Goal: Task Accomplishment & Management: Manage account settings

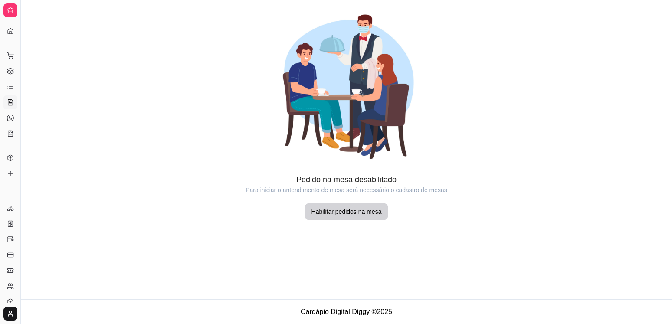
click at [8, 63] on ul "Pedidos balcão (PDV) Gestor de Pedidos Lista de Pedidos Salão / Mesas Diggy Bot…" at bounding box center [9, 95] width 13 height 92
click at [9, 68] on icon at bounding box center [10, 71] width 7 height 7
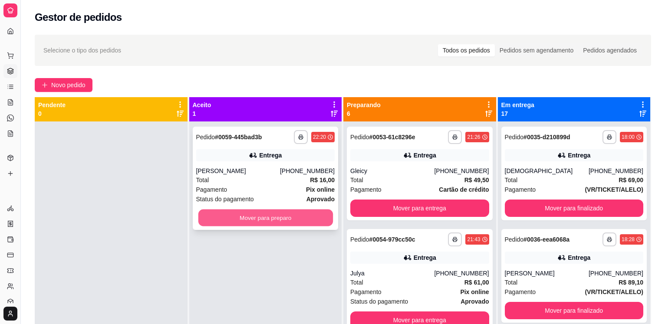
click at [276, 214] on button "Mover para preparo" at bounding box center [265, 218] width 135 height 17
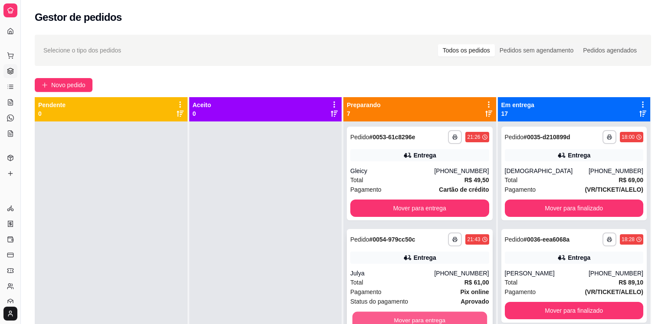
click at [414, 322] on button "Mover para entrega" at bounding box center [419, 320] width 135 height 17
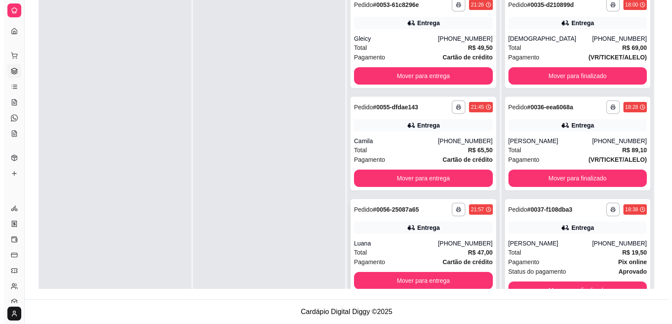
scroll to position [328, 0]
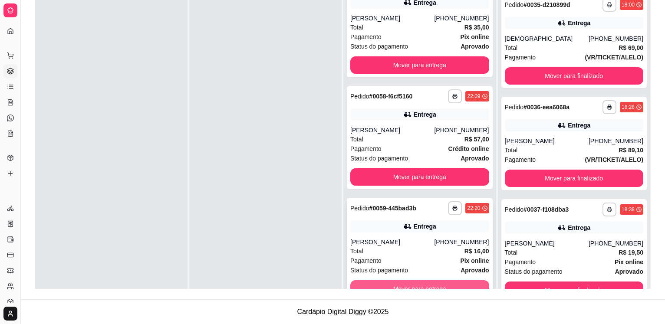
click at [389, 280] on div "Mover para entrega" at bounding box center [419, 288] width 139 height 17
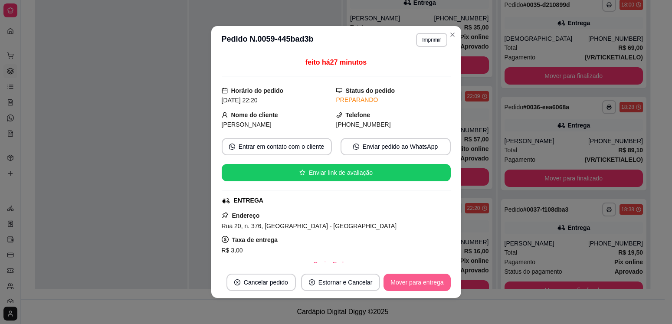
click at [430, 275] on button "Mover para entrega" at bounding box center [417, 282] width 67 height 17
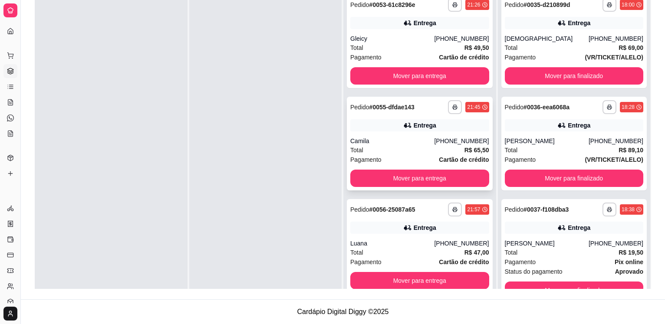
scroll to position [0, 0]
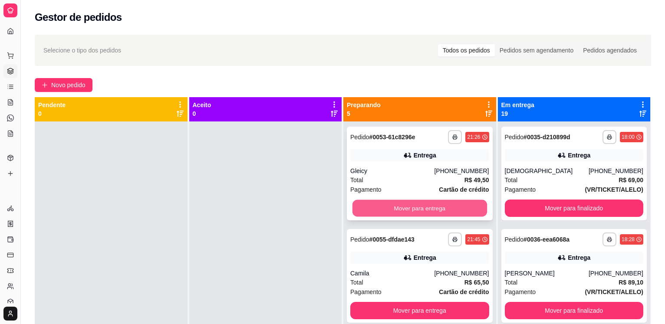
click at [379, 214] on button "Mover para entrega" at bounding box center [419, 208] width 135 height 17
click at [423, 211] on button "Mover para entrega" at bounding box center [419, 208] width 139 height 17
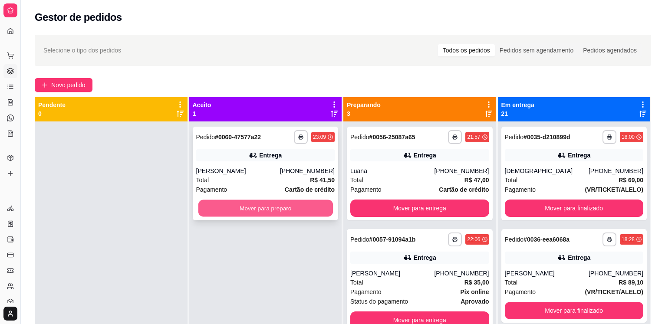
click at [271, 212] on button "Mover para preparo" at bounding box center [265, 208] width 135 height 17
click at [228, 206] on button "Mover para preparo" at bounding box center [265, 208] width 135 height 17
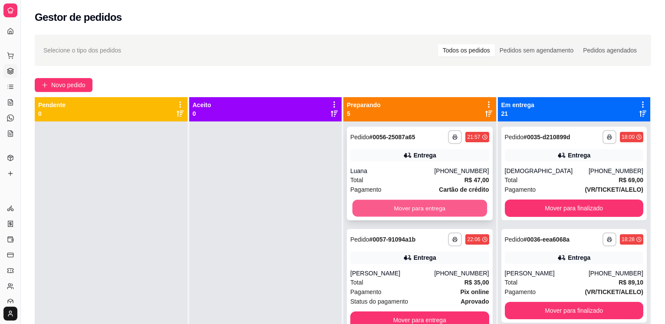
click at [390, 213] on button "Mover para entrega" at bounding box center [419, 208] width 135 height 17
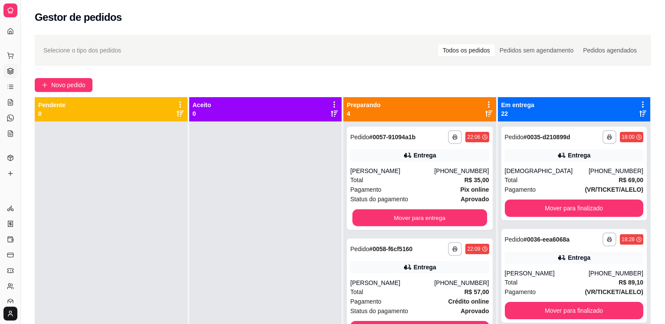
click at [390, 213] on button "Mover para entrega" at bounding box center [419, 218] width 135 height 17
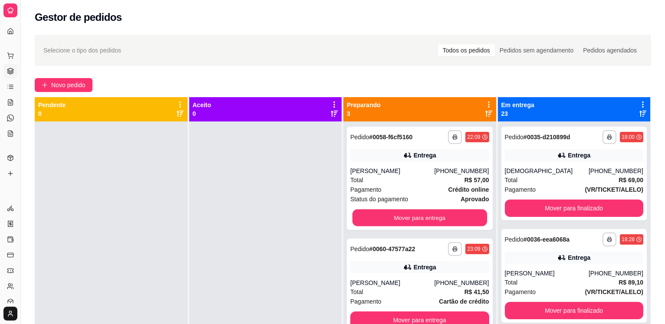
click at [390, 213] on button "Mover para entrega" at bounding box center [419, 218] width 135 height 17
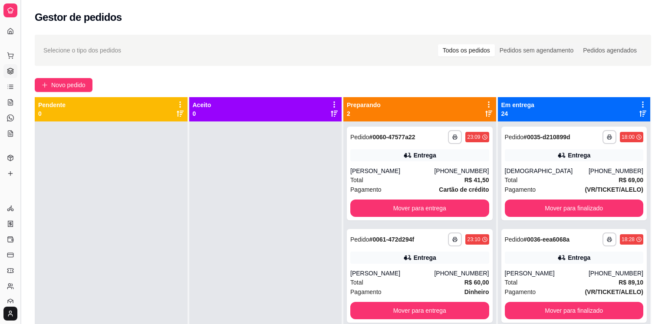
click at [17, 193] on button "Toggle Sidebar" at bounding box center [20, 162] width 7 height 324
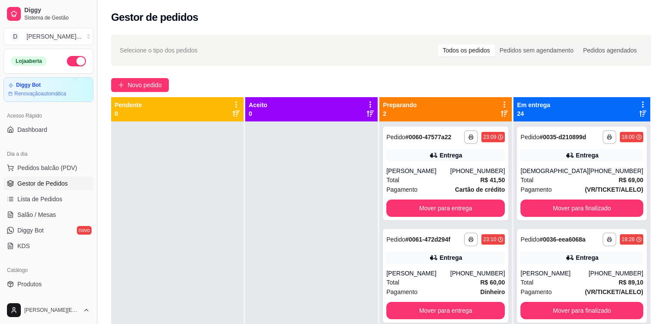
click at [17, 193] on link "Lista de Pedidos" at bounding box center [48, 199] width 90 height 14
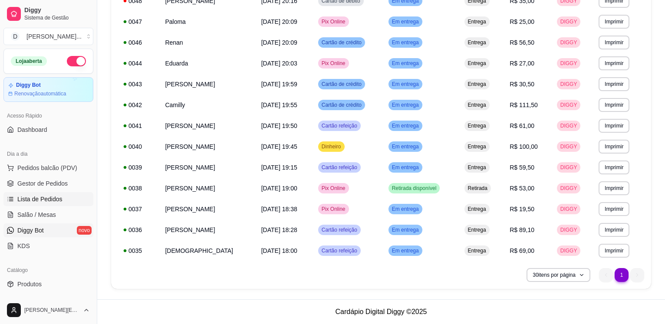
scroll to position [230, 0]
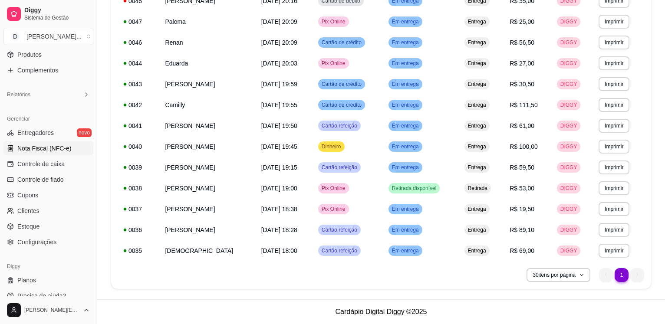
click at [44, 150] on span "Nota Fiscal (NFC-e)" at bounding box center [44, 148] width 54 height 9
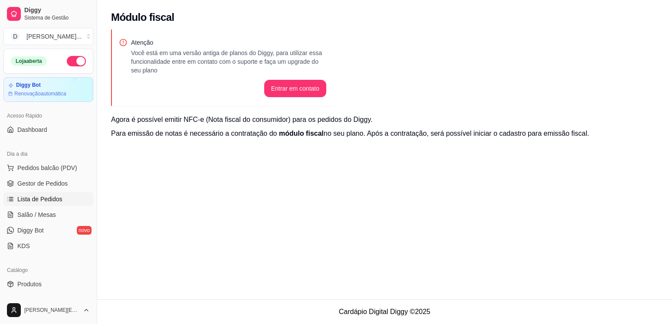
click at [63, 192] on link "Lista de Pedidos" at bounding box center [48, 199] width 90 height 14
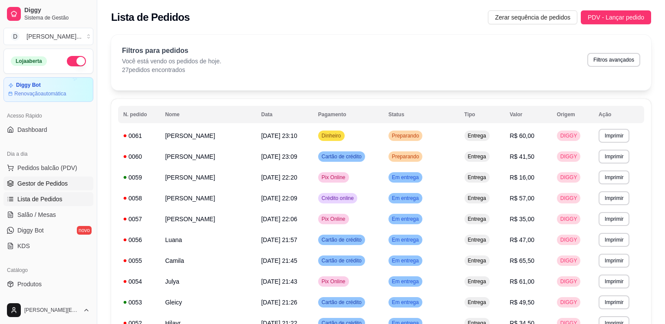
click at [63, 181] on span "Gestor de Pedidos" at bounding box center [42, 183] width 50 height 9
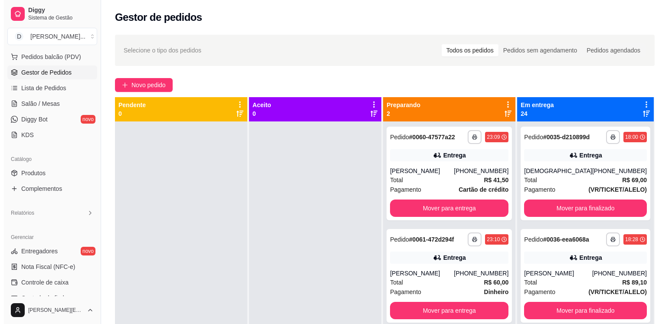
scroll to position [112, 0]
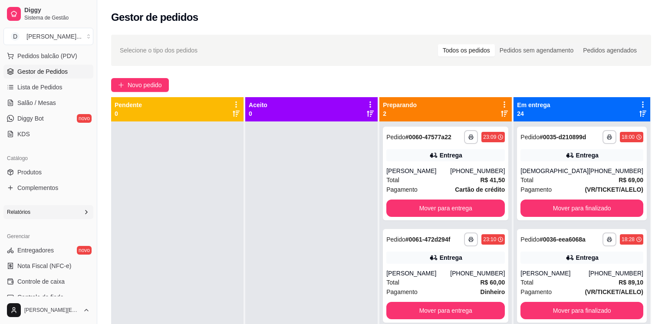
click at [69, 207] on div "Relatórios" at bounding box center [48, 212] width 90 height 14
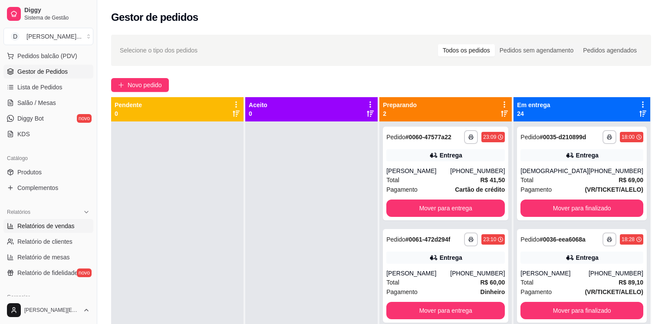
click at [63, 223] on span "Relatórios de vendas" at bounding box center [45, 226] width 57 height 9
select select "ALL"
select select "0"
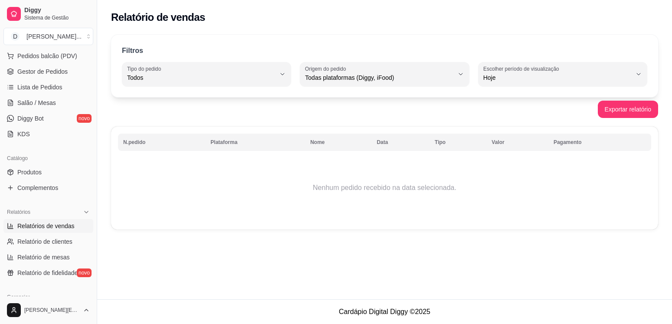
click at [63, 223] on span "Relatórios de vendas" at bounding box center [45, 226] width 57 height 9
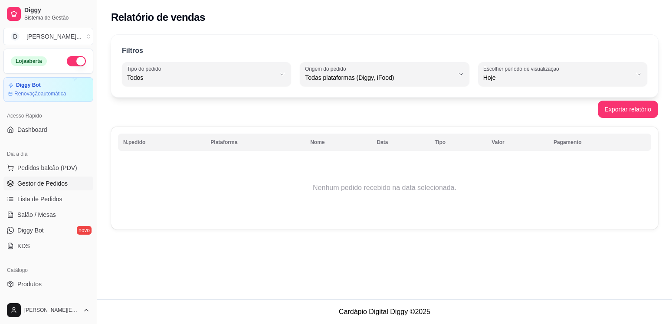
click at [47, 181] on span "Gestor de Pedidos" at bounding box center [42, 183] width 50 height 9
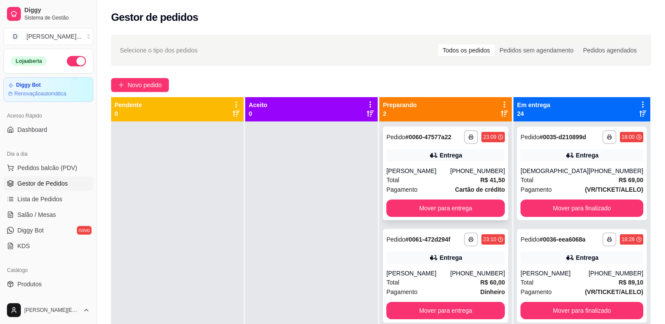
click at [399, 164] on div "**********" at bounding box center [445, 174] width 125 height 94
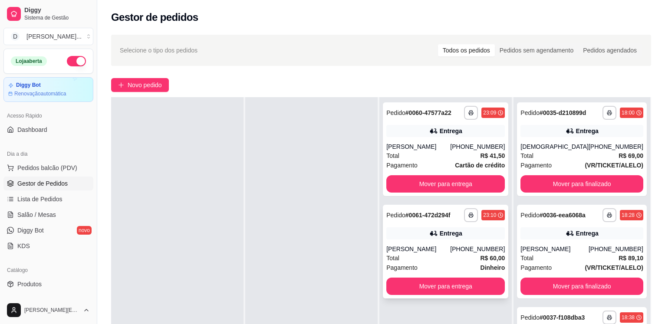
click at [435, 252] on div "[PERSON_NAME]" at bounding box center [418, 249] width 64 height 9
click at [422, 283] on button "Mover para entrega" at bounding box center [445, 286] width 115 height 17
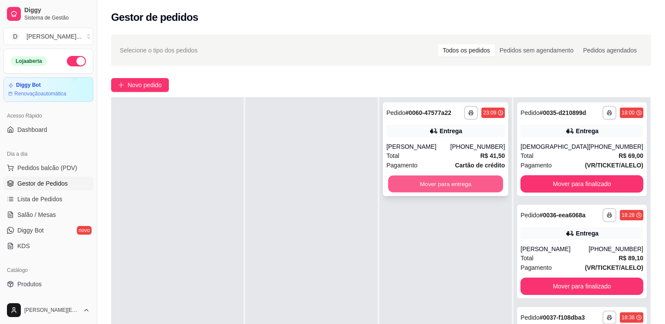
click at [490, 187] on button "Mover para entrega" at bounding box center [445, 184] width 115 height 17
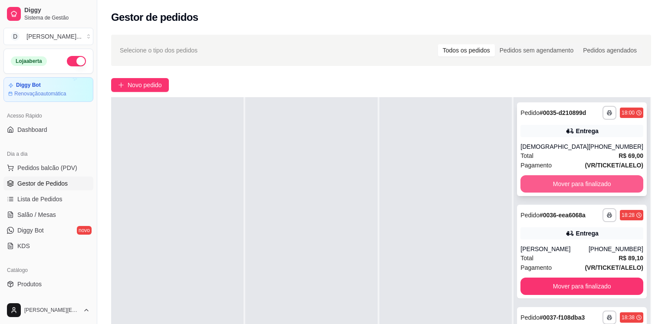
scroll to position [0, 0]
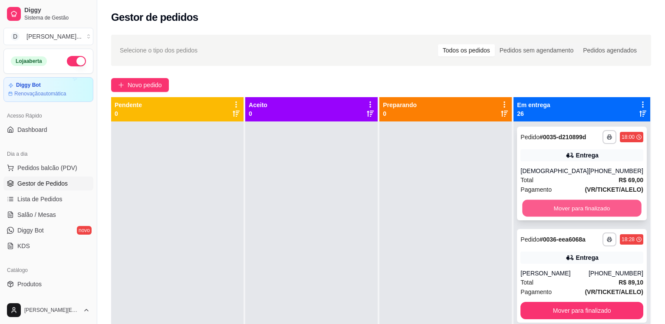
click at [568, 204] on button "Mover para finalizado" at bounding box center [581, 208] width 119 height 17
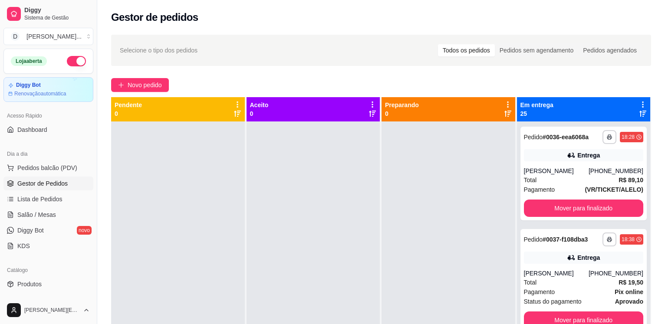
click at [568, 204] on button "Mover para finalizado" at bounding box center [584, 208] width 120 height 17
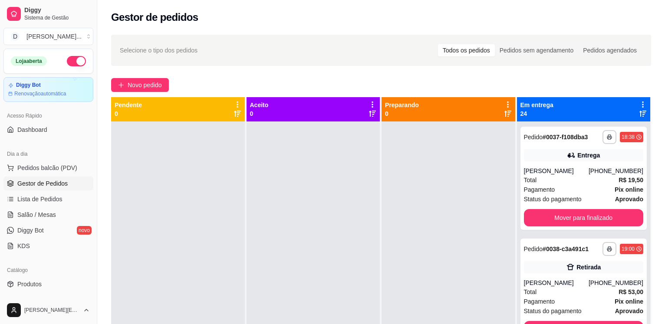
click at [568, 204] on div "**********" at bounding box center [583, 178] width 127 height 103
click at [575, 216] on button "Mover para finalizado" at bounding box center [584, 218] width 116 height 17
click at [575, 216] on button "Mover para finalizado" at bounding box center [584, 217] width 120 height 17
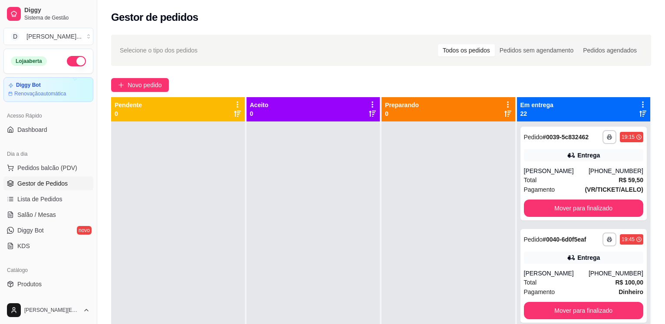
click at [575, 216] on button "Mover para finalizado" at bounding box center [584, 208] width 120 height 17
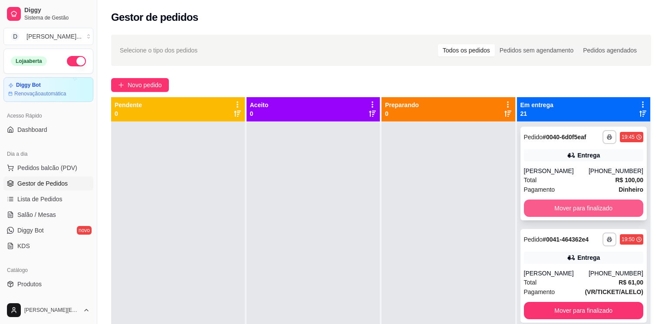
click at [575, 206] on button "Mover para finalizado" at bounding box center [584, 208] width 120 height 17
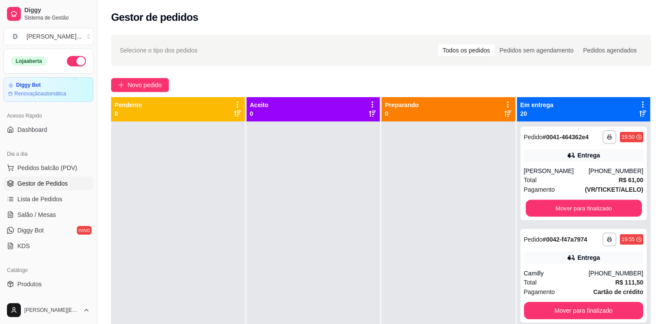
click at [575, 206] on button "Mover para finalizado" at bounding box center [584, 208] width 116 height 17
click at [575, 206] on button "Mover para finalizado" at bounding box center [584, 208] width 120 height 17
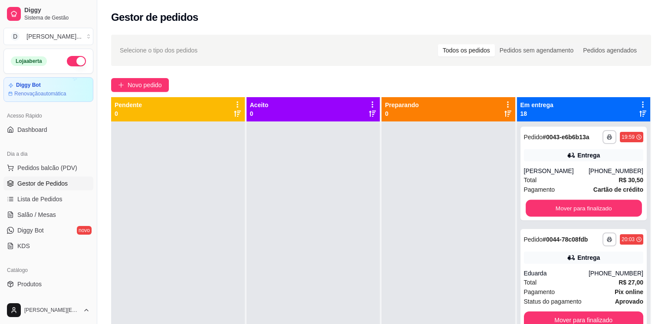
click at [575, 206] on button "Mover para finalizado" at bounding box center [584, 208] width 116 height 17
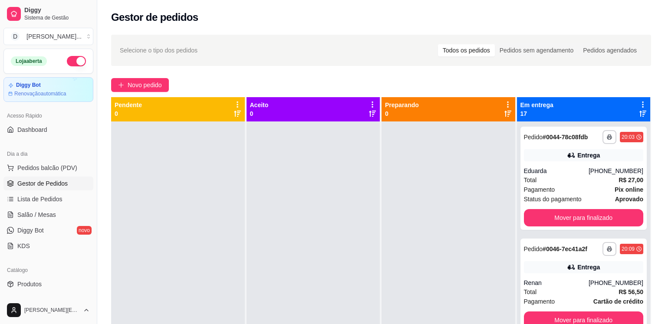
click at [575, 206] on div "**********" at bounding box center [583, 178] width 127 height 103
click at [575, 216] on button "Mover para finalizado" at bounding box center [584, 217] width 120 height 17
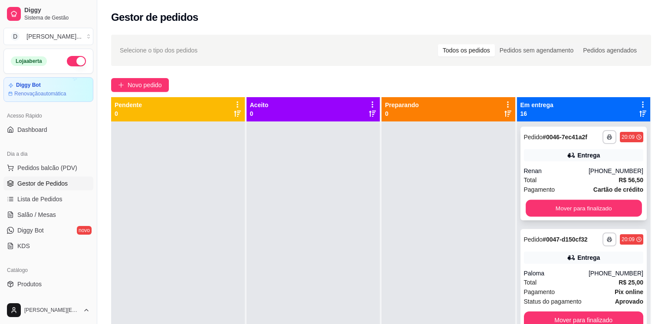
click at [578, 207] on button "Mover para finalizado" at bounding box center [584, 208] width 116 height 17
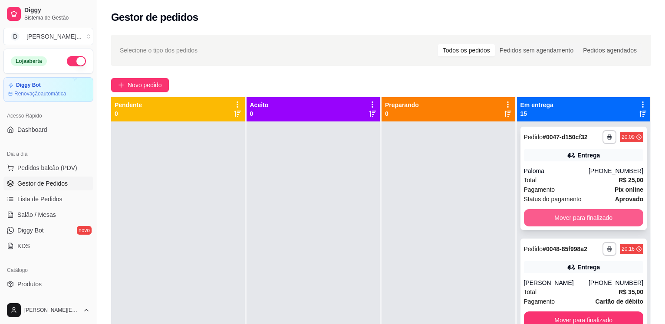
click at [578, 215] on button "Mover para finalizado" at bounding box center [584, 217] width 120 height 17
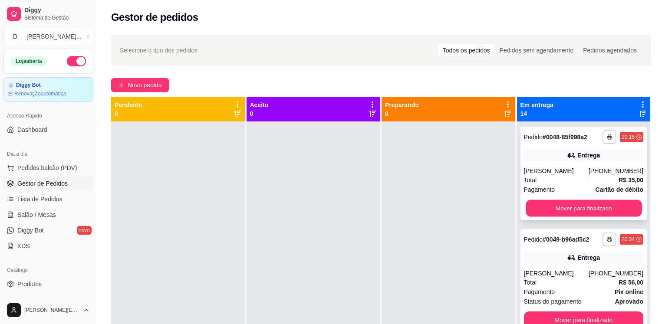
click at [578, 208] on button "Mover para finalizado" at bounding box center [584, 208] width 116 height 17
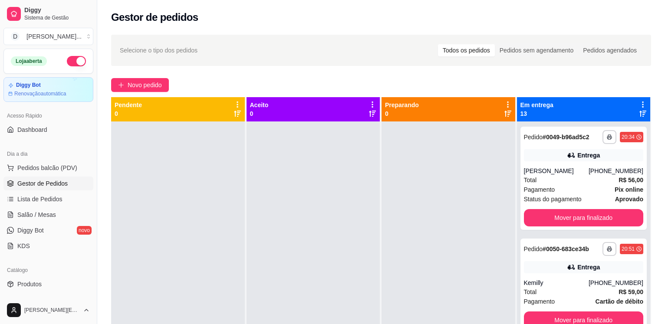
click at [578, 208] on div "**********" at bounding box center [583, 178] width 127 height 103
click at [578, 214] on button "Mover para finalizado" at bounding box center [584, 218] width 116 height 17
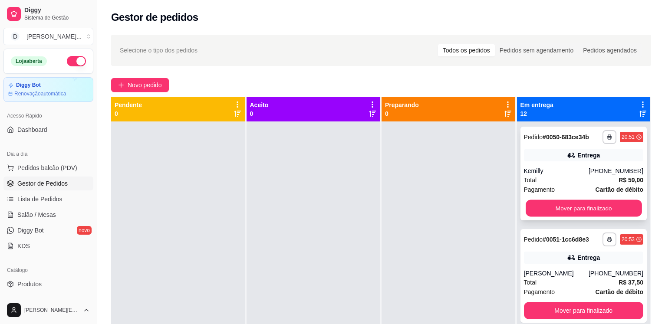
click at [578, 209] on button "Mover para finalizado" at bounding box center [584, 208] width 116 height 17
click at [578, 209] on button "Mover para finalizado" at bounding box center [584, 208] width 120 height 17
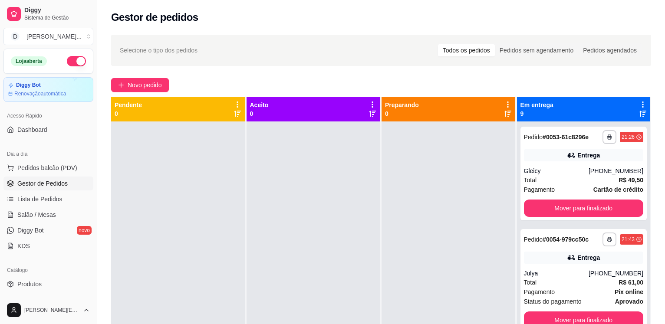
click at [578, 209] on button "Mover para finalizado" at bounding box center [584, 208] width 120 height 17
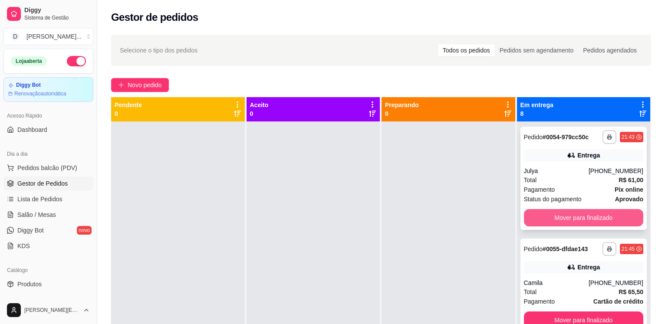
click at [578, 213] on button "Mover para finalizado" at bounding box center [584, 217] width 120 height 17
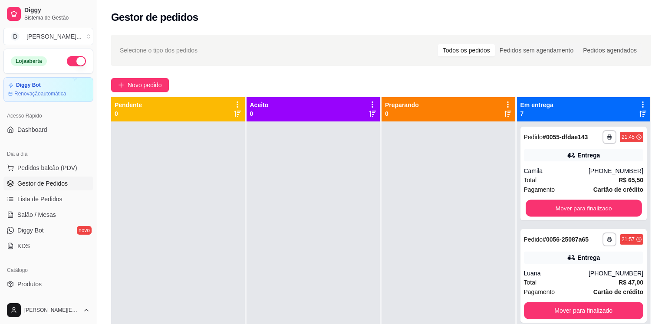
click at [578, 213] on button "Mover para finalizado" at bounding box center [584, 208] width 116 height 17
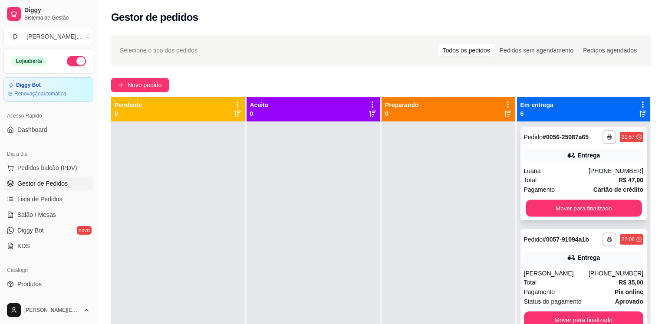
click at [578, 208] on button "Mover para finalizado" at bounding box center [584, 208] width 116 height 17
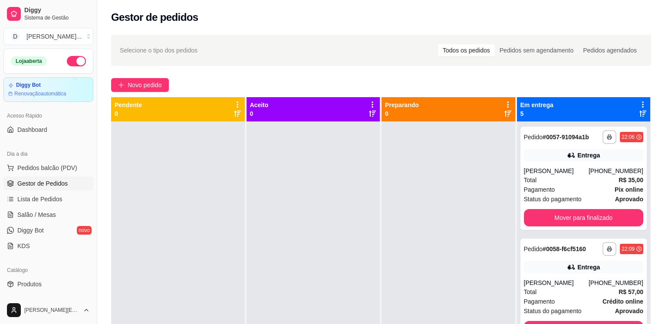
click at [578, 208] on div "**********" at bounding box center [583, 178] width 127 height 103
click at [578, 213] on button "Mover para finalizado" at bounding box center [584, 217] width 120 height 17
click at [578, 213] on button "Mover para finalizado" at bounding box center [584, 218] width 116 height 17
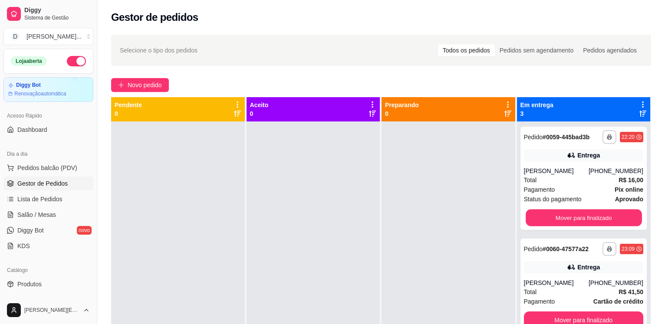
click at [578, 213] on button "Mover para finalizado" at bounding box center [584, 218] width 116 height 17
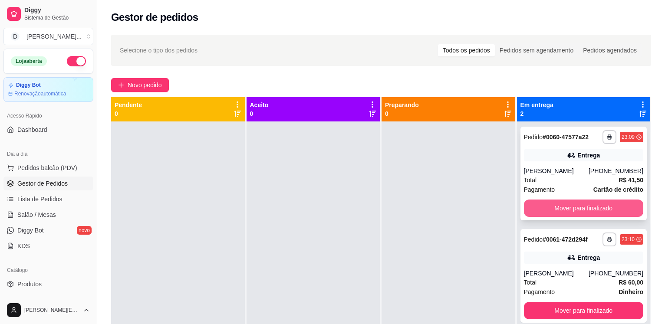
click at [567, 207] on button "Mover para finalizado" at bounding box center [584, 208] width 120 height 17
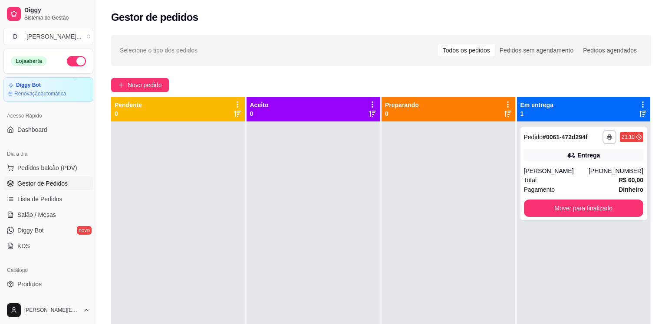
click at [567, 207] on button "Mover para finalizado" at bounding box center [584, 208] width 120 height 17
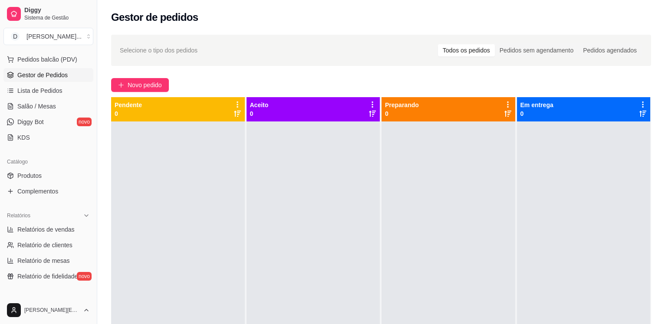
scroll to position [110, 0]
click at [50, 230] on span "Relatórios de vendas" at bounding box center [45, 227] width 57 height 9
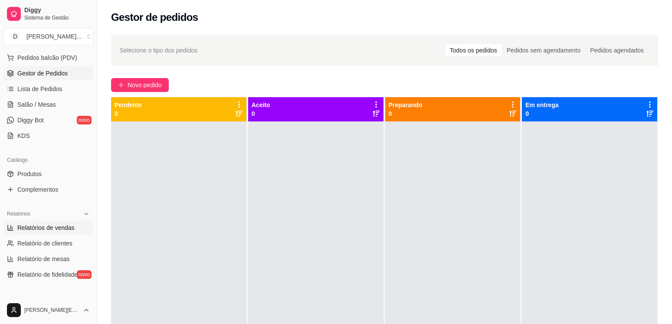
select select "ALL"
select select "0"
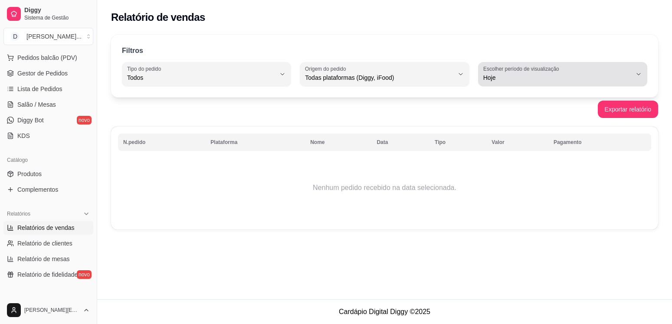
click at [545, 73] on span "Hoje" at bounding box center [557, 77] width 148 height 9
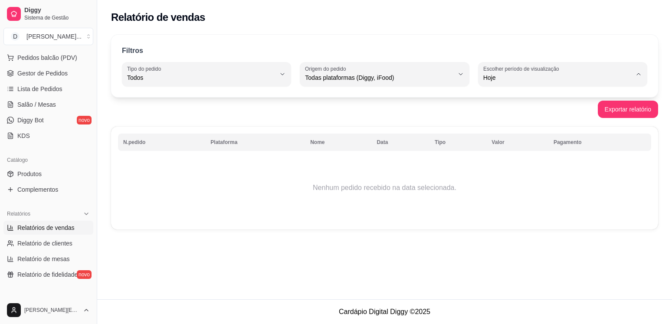
click at [532, 112] on span "Ontem" at bounding box center [558, 112] width 141 height 8
type input "1"
select select "1"
